Goal: Information Seeking & Learning: Learn about a topic

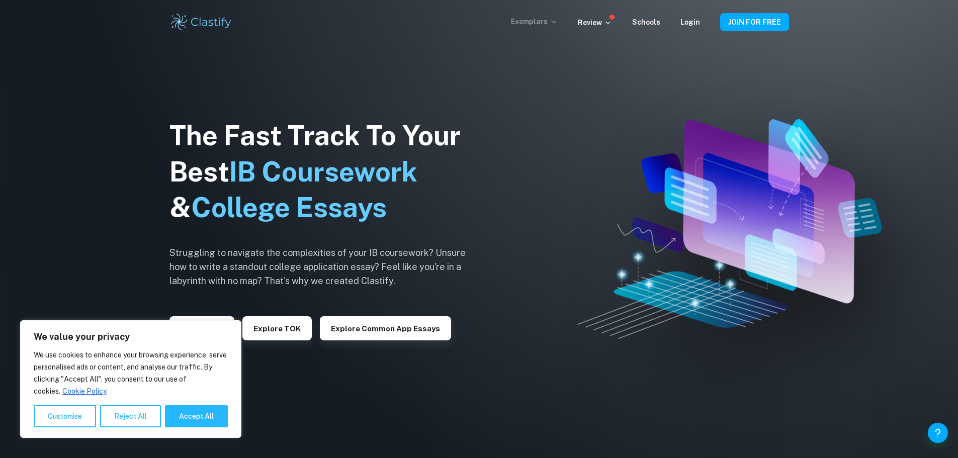
click at [539, 23] on p "Exemplars" at bounding box center [534, 21] width 47 height 11
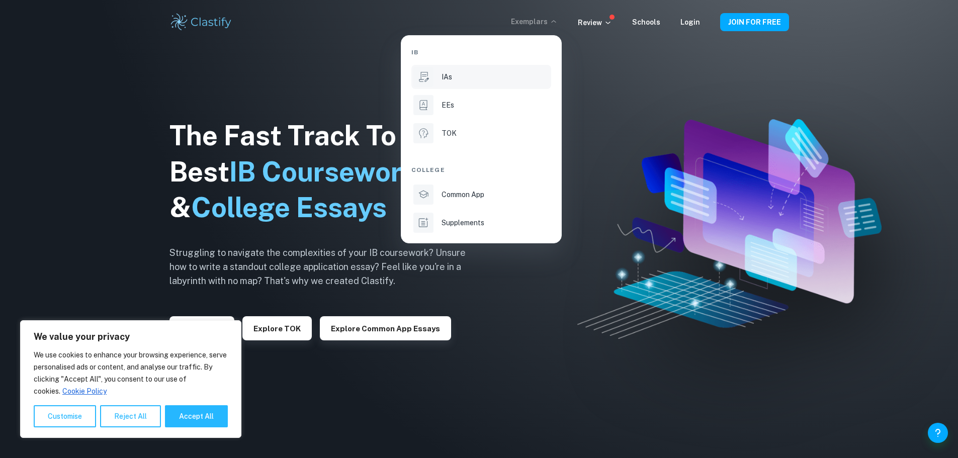
click at [461, 81] on div "IAs" at bounding box center [495, 76] width 108 height 11
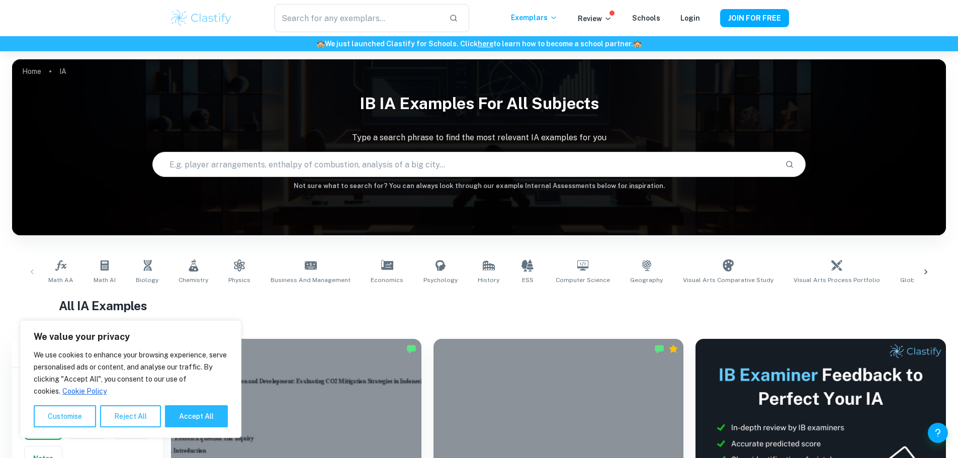
click at [923, 267] on icon at bounding box center [925, 272] width 10 height 10
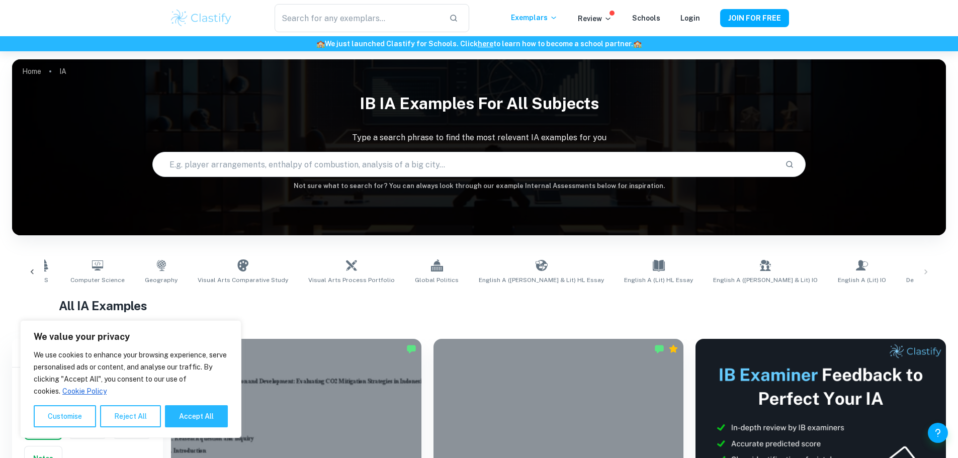
click at [468, 158] on input "text" at bounding box center [465, 164] width 624 height 28
click at [130, 415] on button "Reject All" at bounding box center [130, 416] width 61 height 22
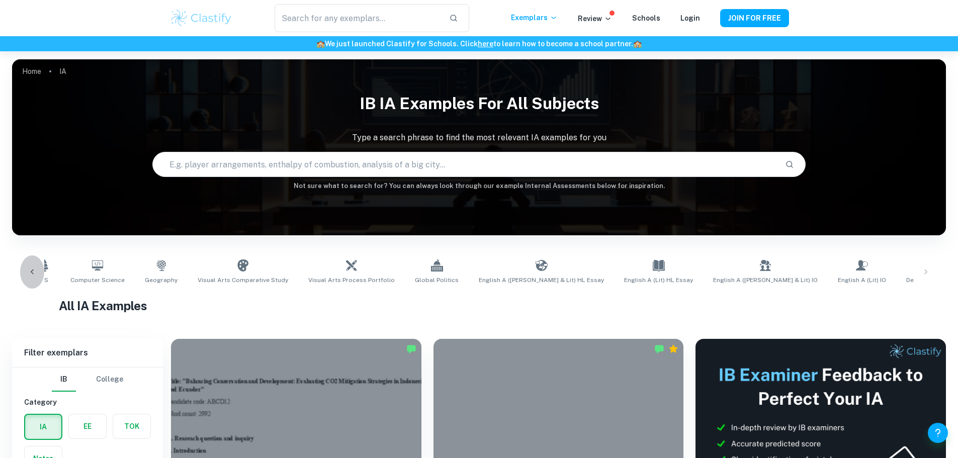
click at [27, 271] on div at bounding box center [32, 271] width 24 height 33
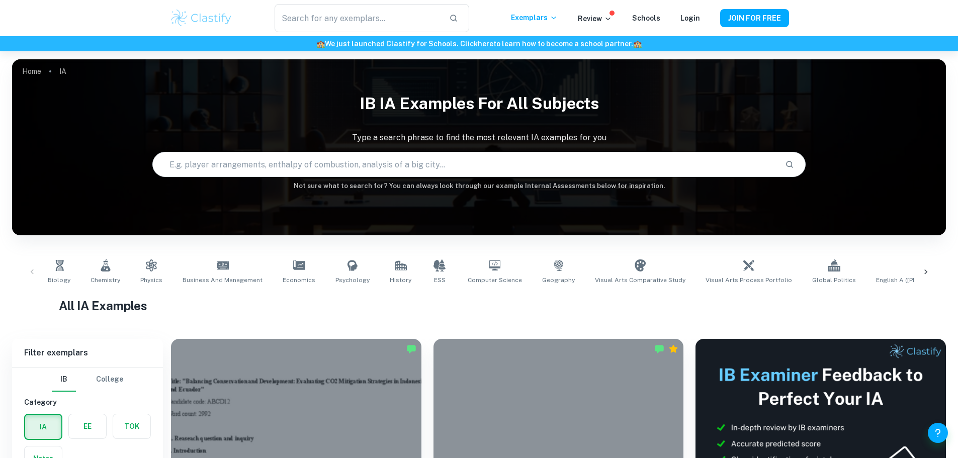
scroll to position [0, 0]
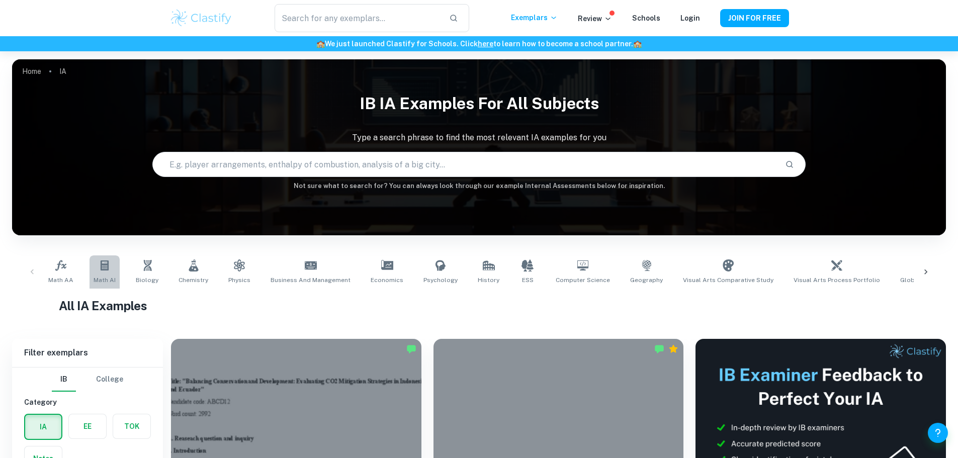
click at [97, 267] on link "Math AI" at bounding box center [104, 271] width 30 height 33
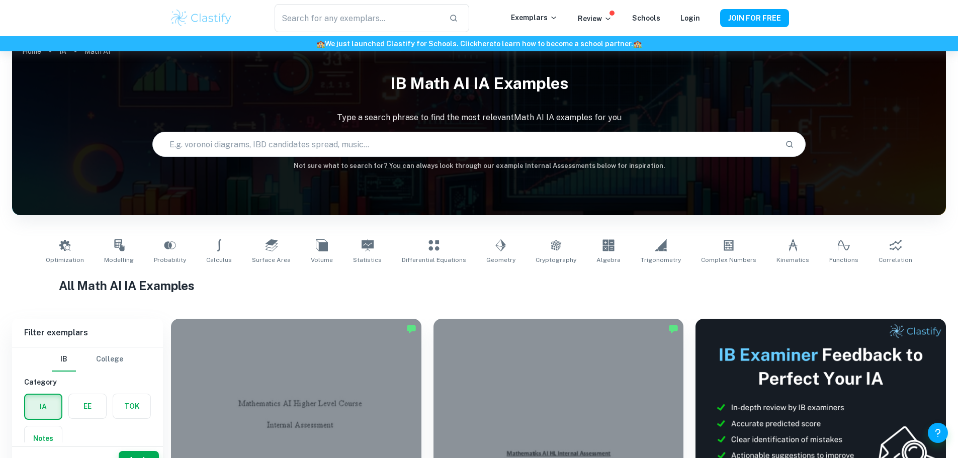
scroll to position [40, 0]
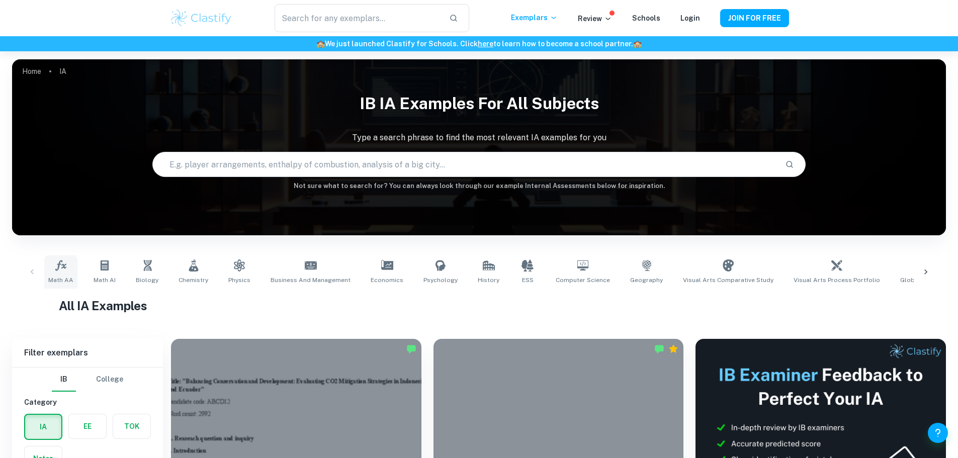
click at [61, 265] on icon at bounding box center [61, 265] width 12 height 12
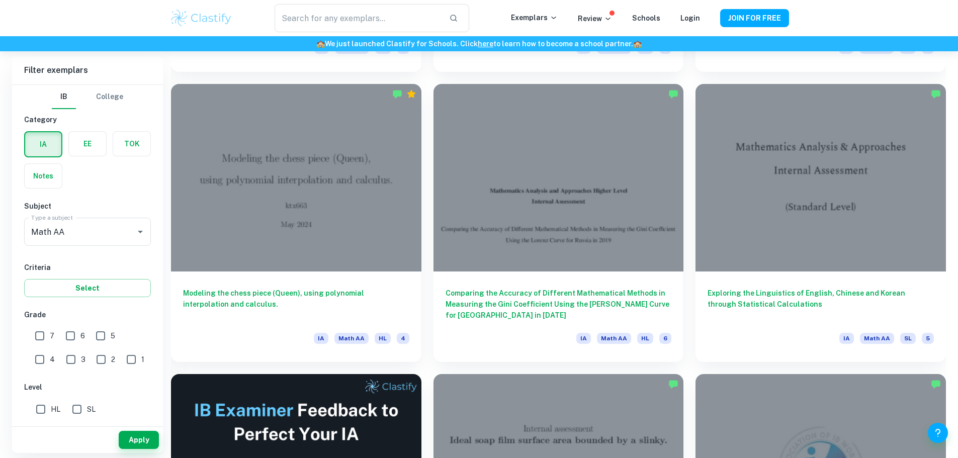
scroll to position [1749, 0]
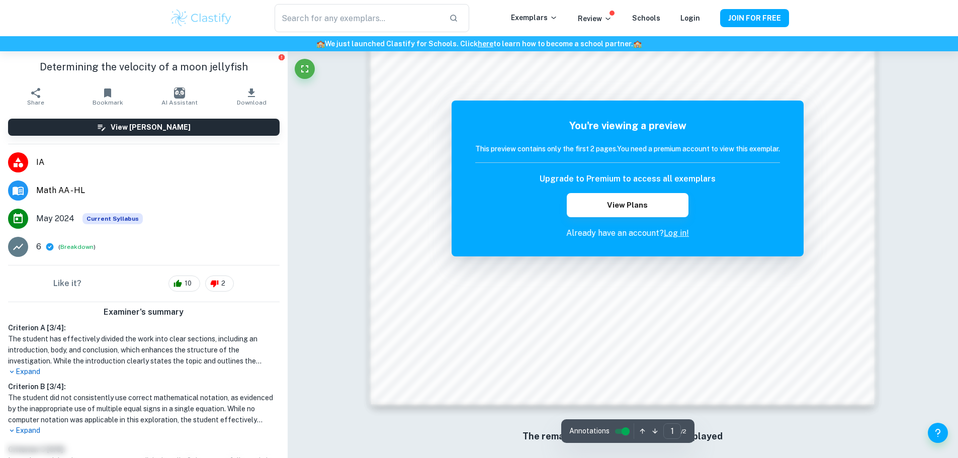
scroll to position [979, 0]
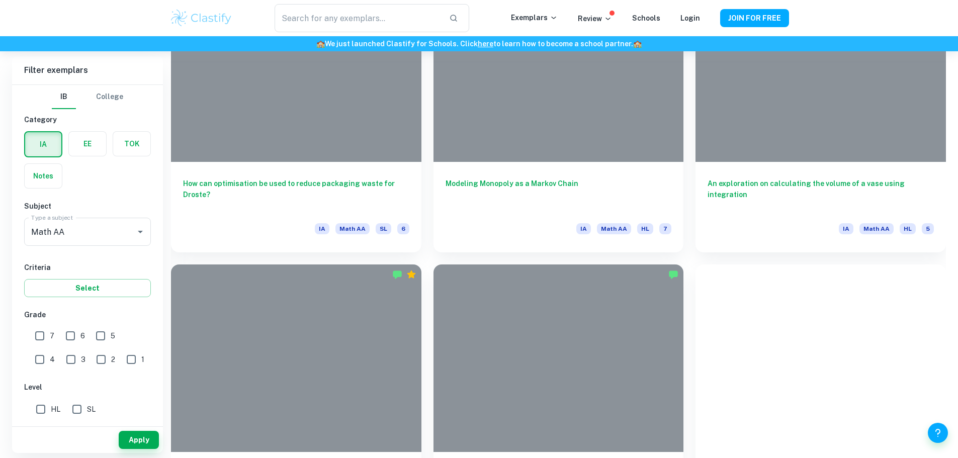
scroll to position [4745, 0]
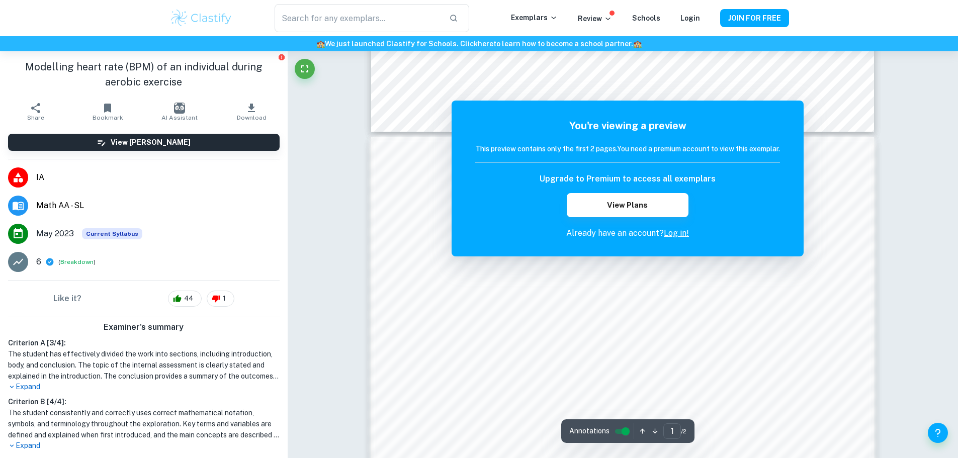
scroll to position [643, 0]
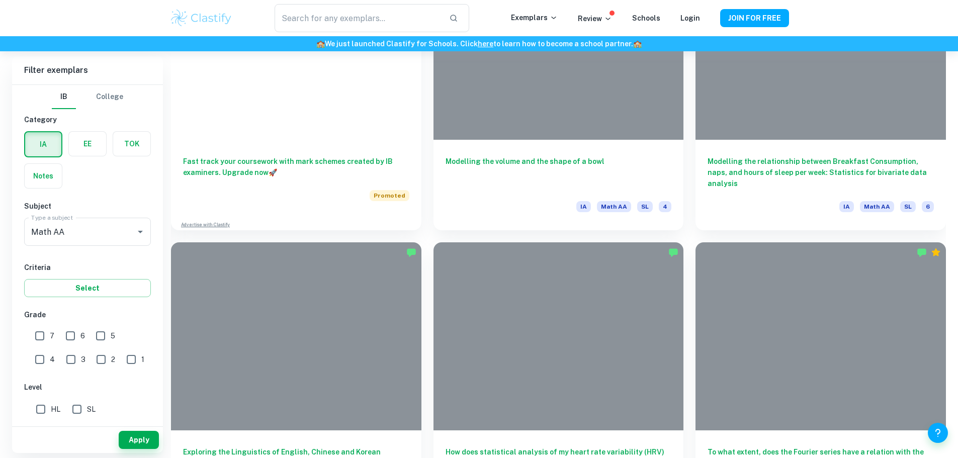
scroll to position [5617, 0]
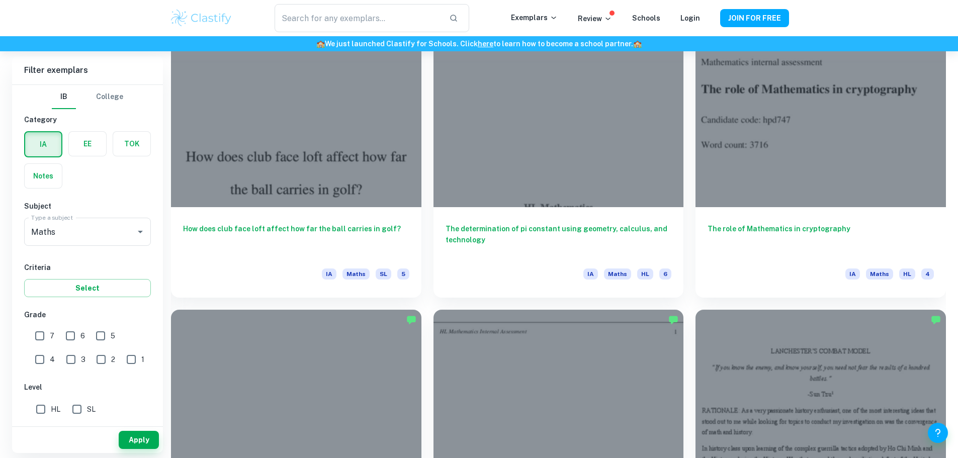
scroll to position [1206, 0]
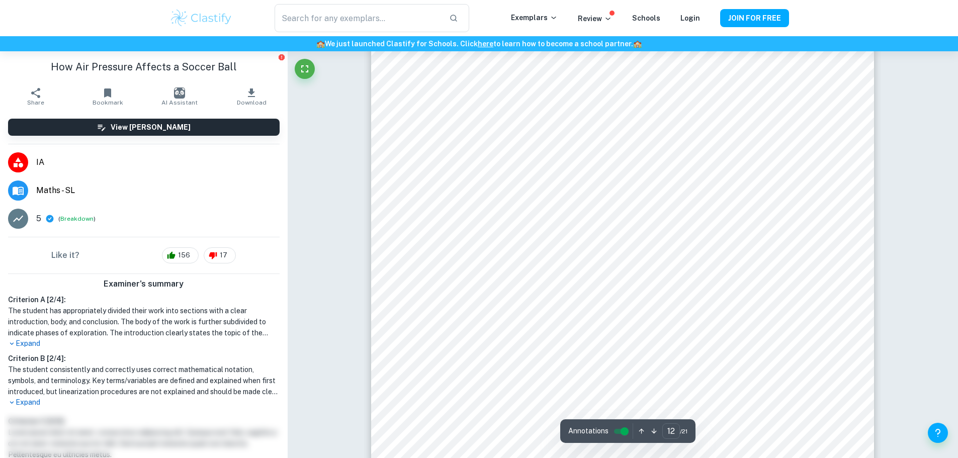
scroll to position [7621, 0]
type input "13"
